Goal: Information Seeking & Learning: Check status

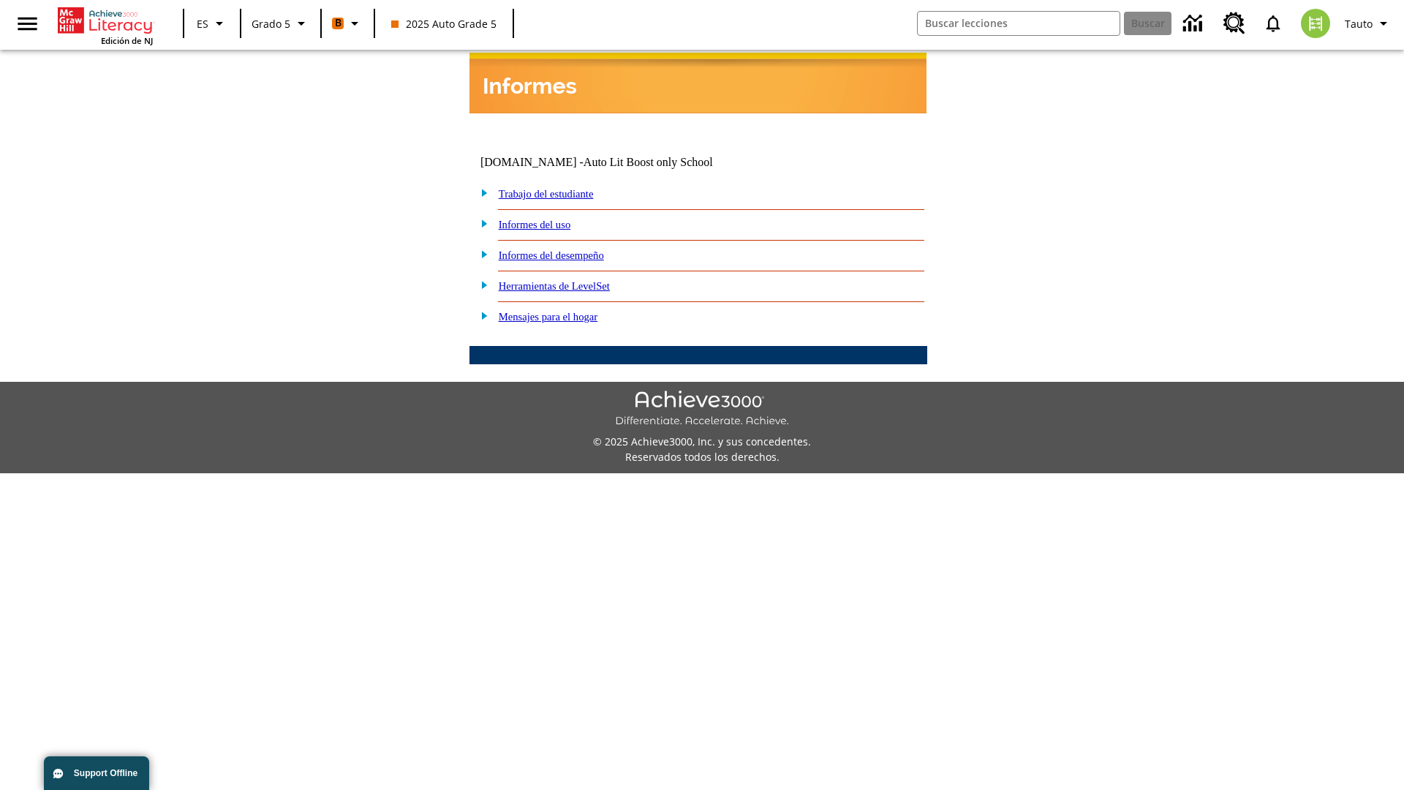
click at [570, 249] on link "Informes del desempeño" at bounding box center [551, 255] width 105 height 12
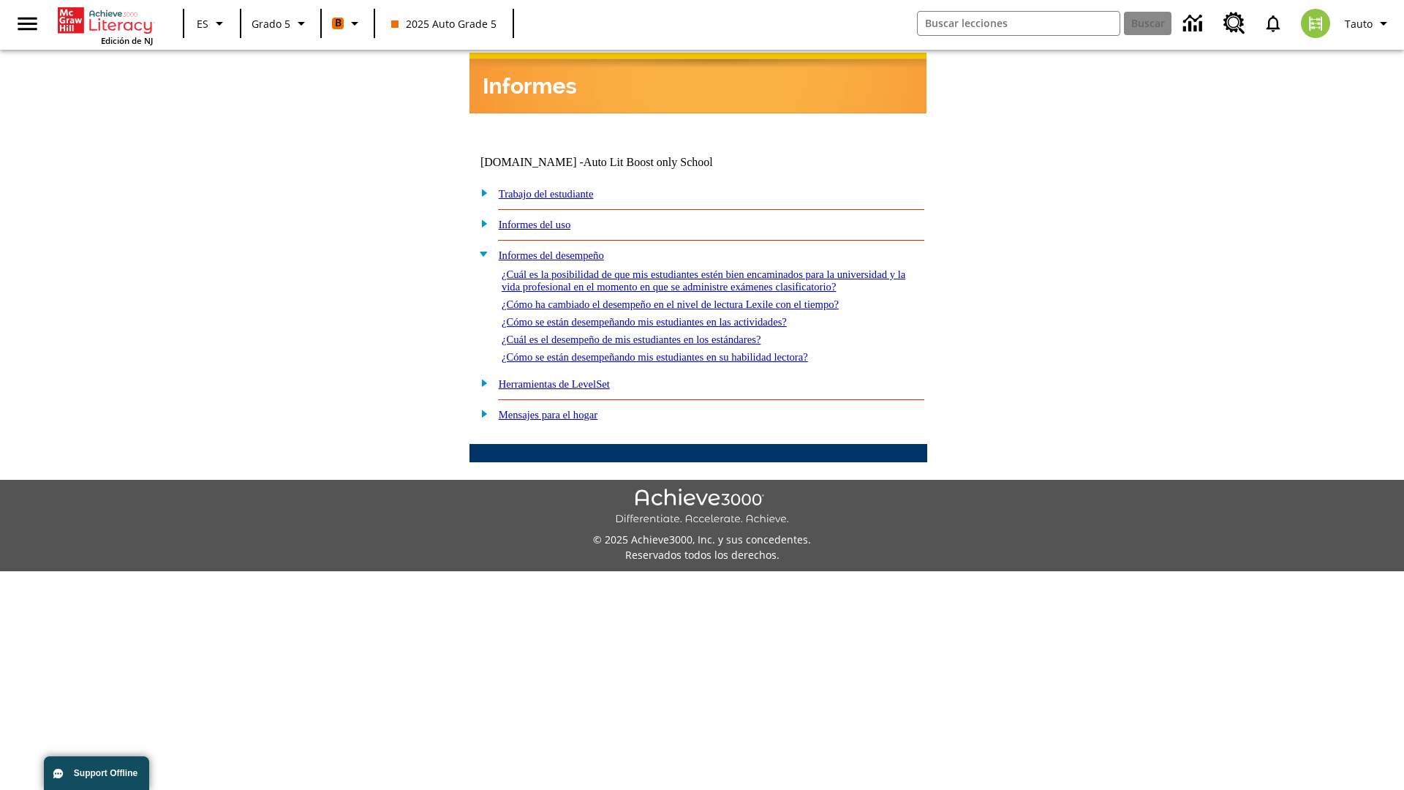
click at [681, 351] on link "¿Cómo se están desempeñando mis estudiantes en su habilidad lectora?" at bounding box center [655, 357] width 306 height 12
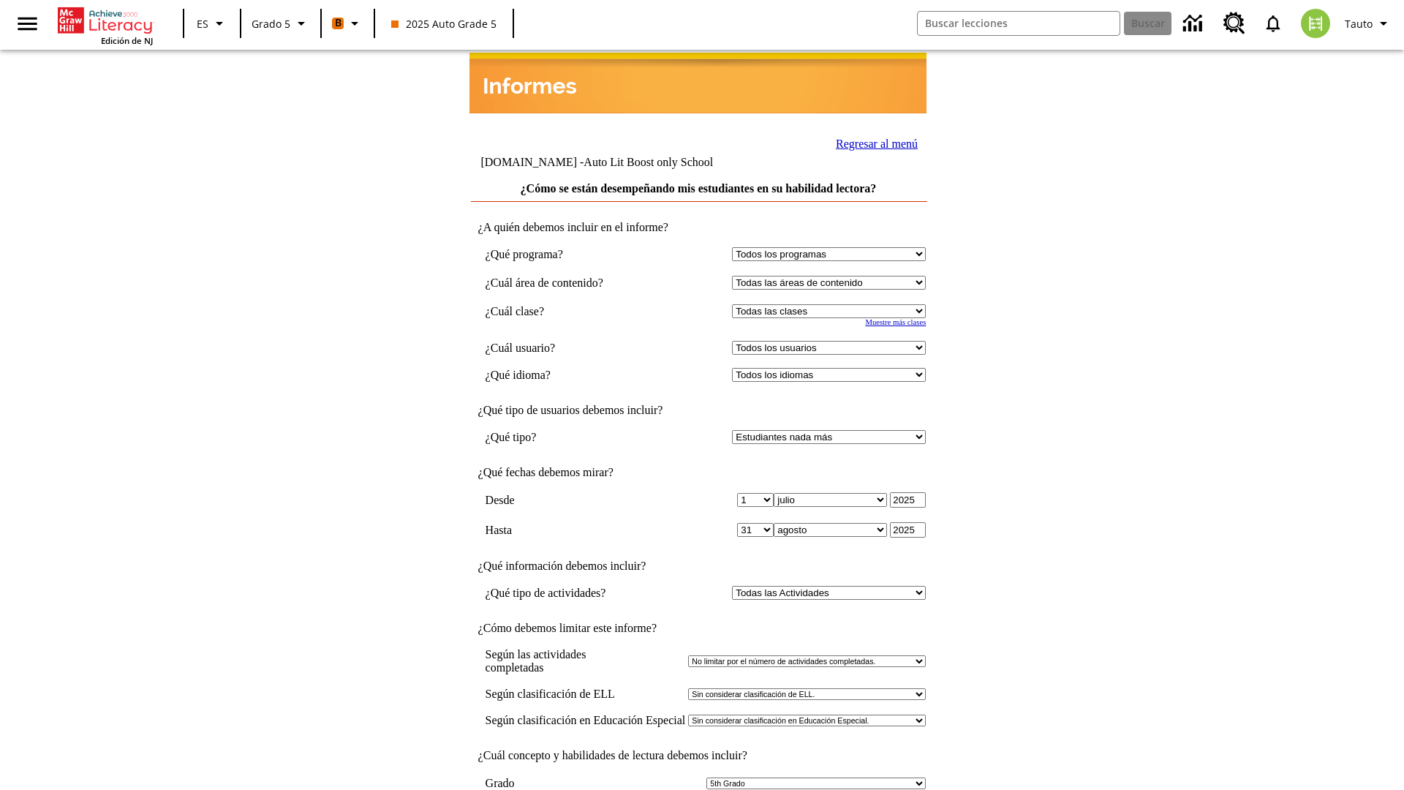
click at [832, 304] on select "Seleccionar una clase: Todas las clases 2025 Auto Grade 5 OL 2025 Auto Grade 6" at bounding box center [829, 311] width 194 height 14
select select "11133131"
click at [832, 341] on select "Todos los usuarios Cat, Sautoen Cat, Sautoes Cat, Sautoss Donotlogin, Sautoen T…" at bounding box center [829, 348] width 194 height 14
select select "21437107"
